Goal: Information Seeking & Learning: Learn about a topic

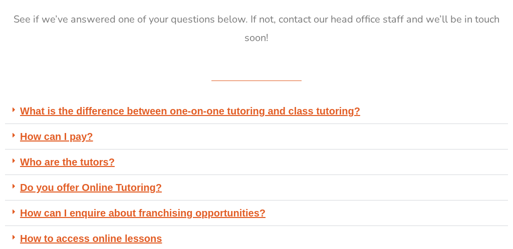
scroll to position [196, 0]
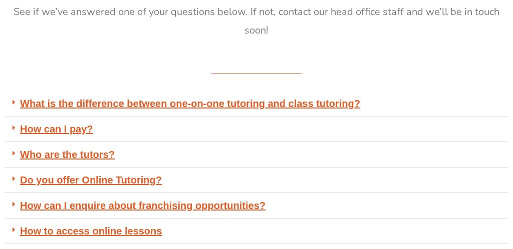
click at [72, 130] on link "How can I pay?" at bounding box center [56, 129] width 73 height 11
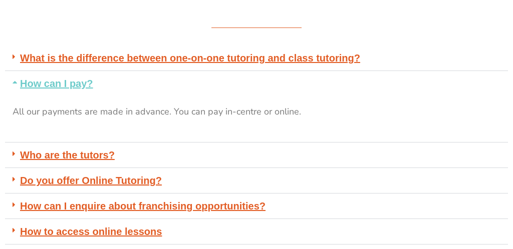
scroll to position [243, 0]
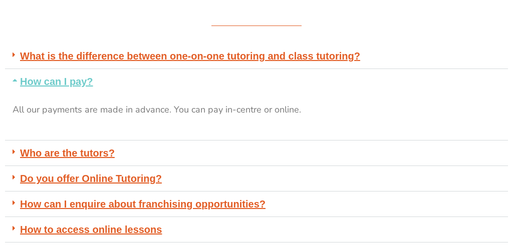
click at [74, 175] on link "Do you offer Online Tutoring?" at bounding box center [91, 178] width 142 height 11
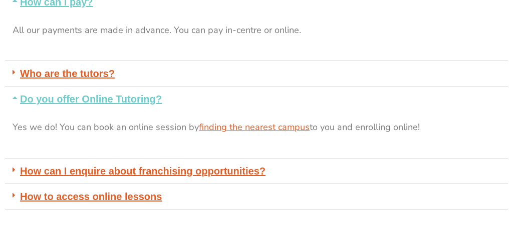
scroll to position [324, 0]
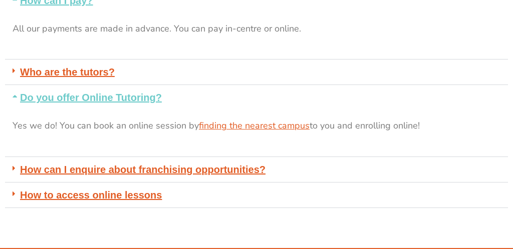
click at [95, 192] on link "How to access online lessons" at bounding box center [91, 195] width 142 height 11
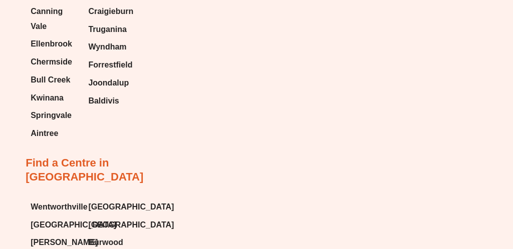
scroll to position [5064, 0]
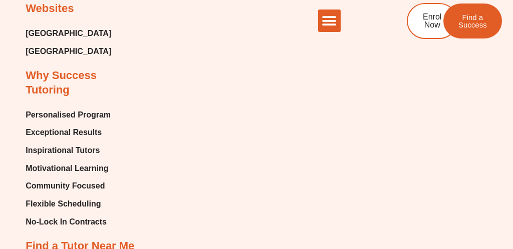
scroll to position [5751, 0]
